Goal: Information Seeking & Learning: Check status

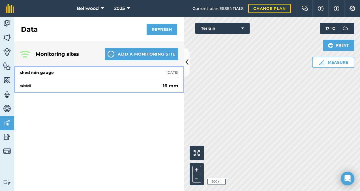
click at [157, 72] on div "shed rain gauge [DATE]" at bounding box center [99, 72] width 158 height 12
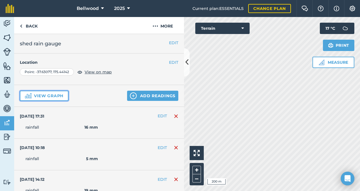
click at [49, 95] on button "View graph" at bounding box center [44, 95] width 49 height 10
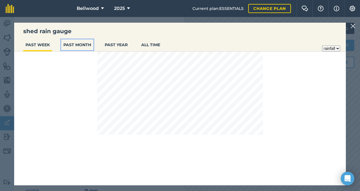
click at [84, 45] on button "PAST MONTH" at bounding box center [77, 44] width 32 height 11
click at [115, 42] on button "PAST YEAR" at bounding box center [115, 44] width 27 height 11
click at [157, 42] on button "ALL TIME" at bounding box center [150, 44] width 23 height 11
click at [119, 47] on button "PAST YEAR" at bounding box center [115, 44] width 27 height 11
click at [352, 29] on img at bounding box center [352, 26] width 5 height 7
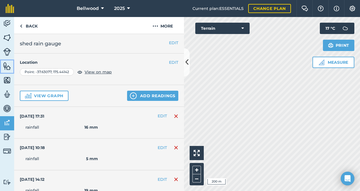
click at [3, 67] on img at bounding box center [7, 66] width 8 height 8
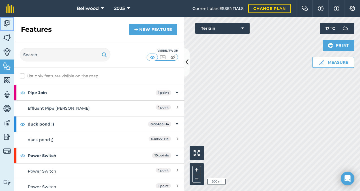
click at [8, 28] on link "Activity" at bounding box center [7, 24] width 14 height 14
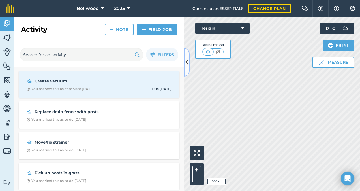
click at [184, 59] on button at bounding box center [187, 62] width 6 height 28
